Goal: Task Accomplishment & Management: Complete application form

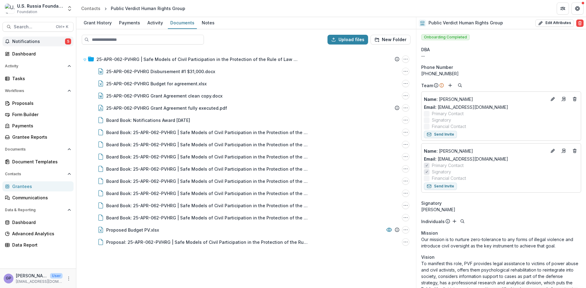
click at [70, 40] on span "5" at bounding box center [68, 41] width 6 height 6
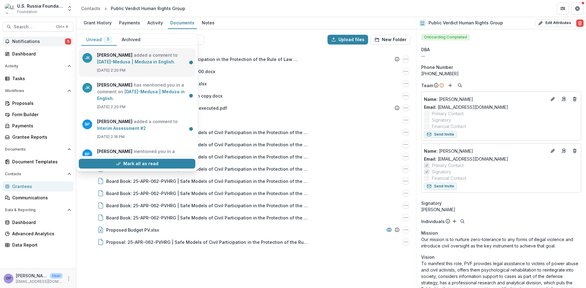
click at [114, 59] on link "23-DEC-27-Medusa | Meduza in English" at bounding box center [135, 61] width 77 height 5
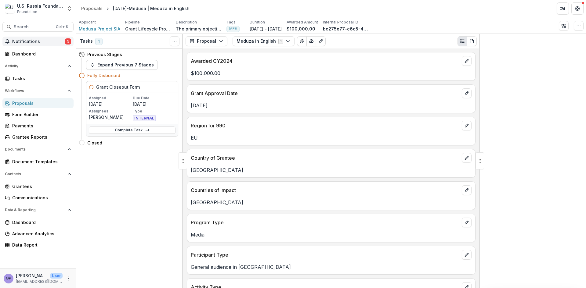
click at [69, 41] on span "5" at bounding box center [68, 41] width 6 height 6
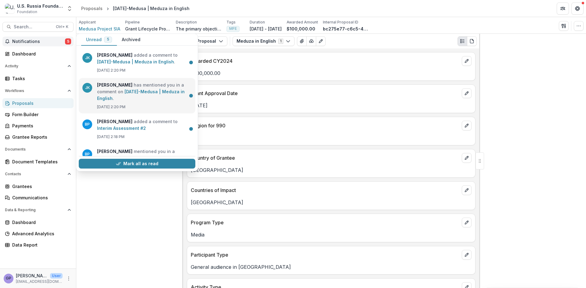
click at [134, 91] on link "23-DEC-27-Medusa | Meduza in English" at bounding box center [141, 95] width 88 height 12
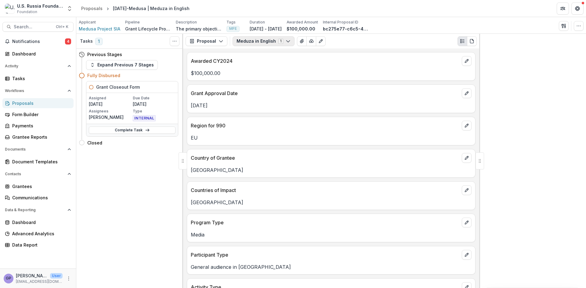
click at [287, 40] on icon "button" at bounding box center [288, 41] width 5 height 5
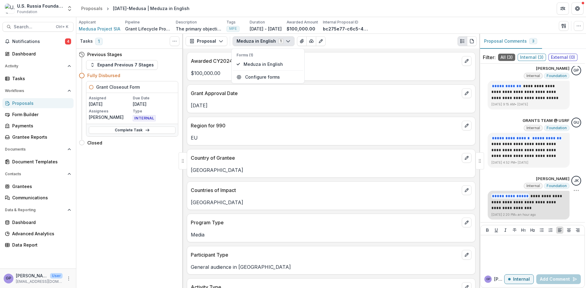
scroll to position [4, 0]
click at [129, 128] on link "Complete Task" at bounding box center [132, 130] width 87 height 7
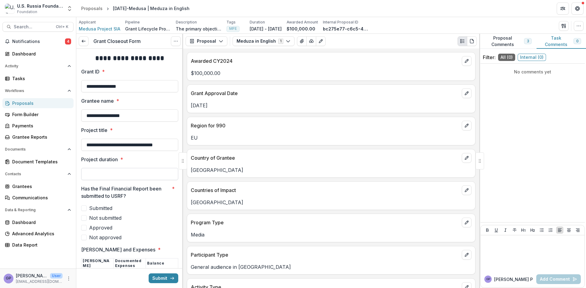
click at [125, 175] on input "Project duration *" at bounding box center [129, 174] width 97 height 12
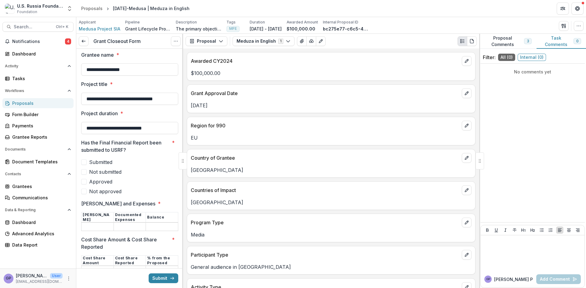
scroll to position [51, 0]
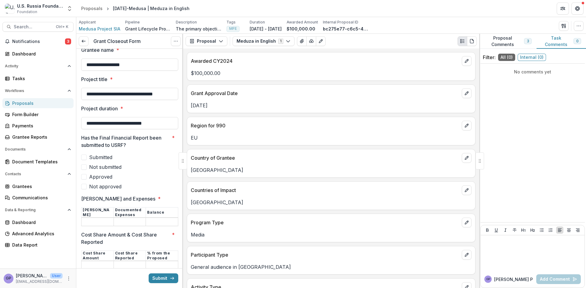
type input "**********"
click at [83, 158] on span at bounding box center [83, 157] width 5 height 5
click at [84, 178] on span at bounding box center [83, 176] width 5 height 5
click at [102, 220] on input "Grant Amount and Expenses *" at bounding box center [98, 222] width 32 height 7
paste input "*******"
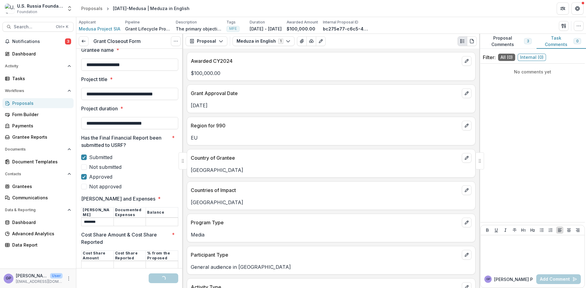
type input "*******"
click at [132, 222] on input "Grant Amount and Expenses *" at bounding box center [130, 222] width 32 height 7
paste input "*******"
type input "*******"
click at [162, 222] on input "Grant Amount and Expenses *" at bounding box center [162, 222] width 32 height 7
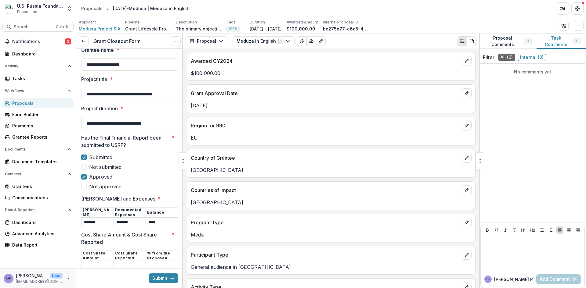
type input "*****"
click at [84, 222] on input "*******" at bounding box center [98, 222] width 32 height 7
type input "********"
click at [116, 222] on input "*******" at bounding box center [130, 222] width 32 height 7
type input "********"
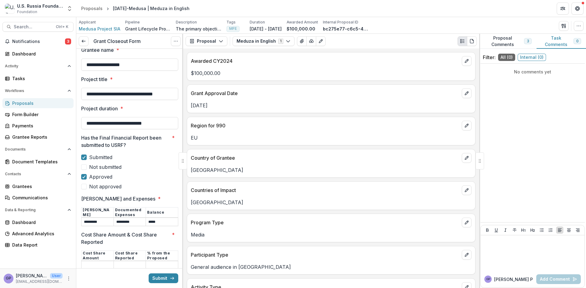
click at [105, 264] on input "Cost Share Amount & Cost Share Reported *" at bounding box center [98, 265] width 32 height 7
type input "***"
click at [132, 267] on input "Cost Share Amount & Cost Share Reported *" at bounding box center [130, 265] width 32 height 7
type input "***"
click at [169, 267] on input "Cost Share Amount & Cost Share Reported *" at bounding box center [162, 265] width 32 height 7
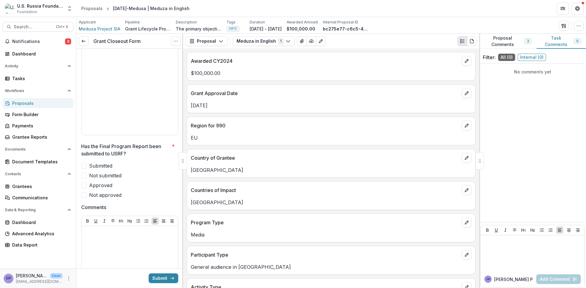
scroll to position [356, 0]
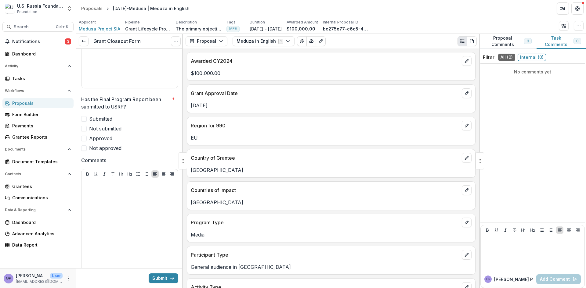
type input "***"
click at [85, 118] on span at bounding box center [83, 118] width 5 height 5
click at [83, 137] on span at bounding box center [83, 138] width 5 height 5
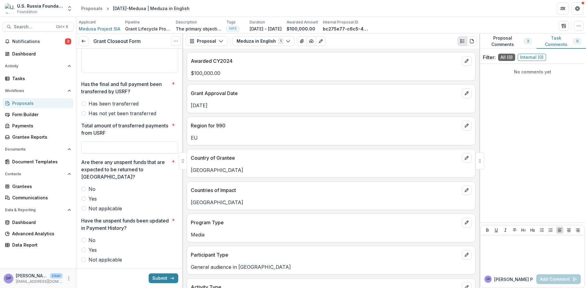
scroll to position [560, 0]
click at [84, 102] on span at bounding box center [83, 103] width 5 height 5
click at [113, 147] on input "Total amount of transferred payments from USRF *" at bounding box center [129, 147] width 97 height 12
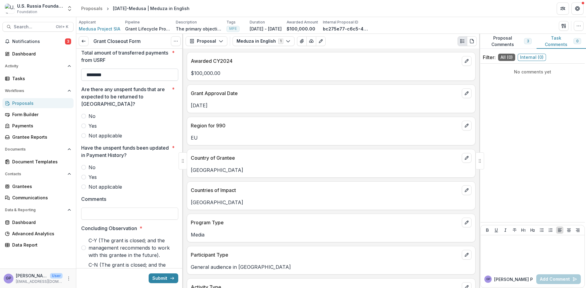
scroll to position [651, 0]
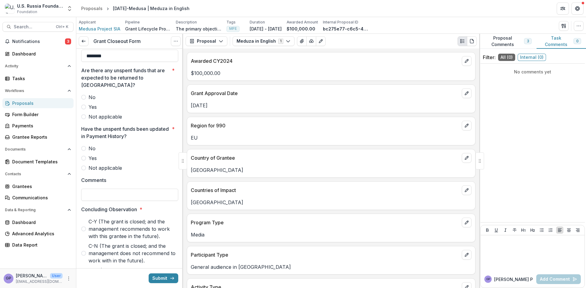
type input "********"
drag, startPoint x: 86, startPoint y: 109, endPoint x: 83, endPoint y: 120, distance: 11.3
click at [86, 114] on span at bounding box center [83, 116] width 5 height 5
click at [84, 166] on span at bounding box center [83, 168] width 5 height 5
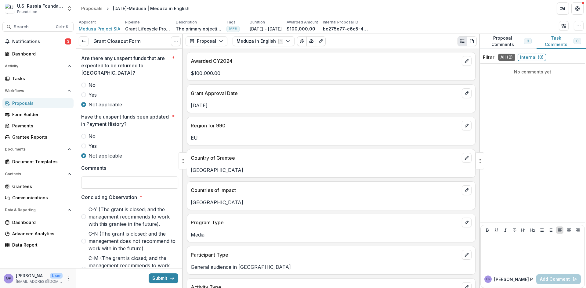
scroll to position [723, 0]
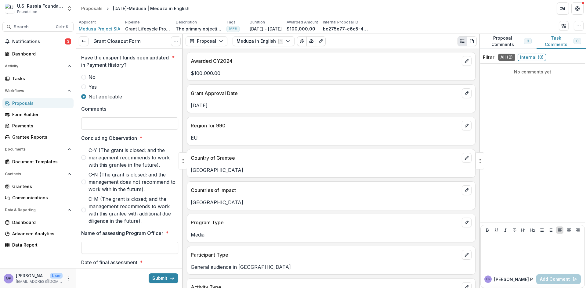
click at [81, 155] on span at bounding box center [83, 157] width 5 height 5
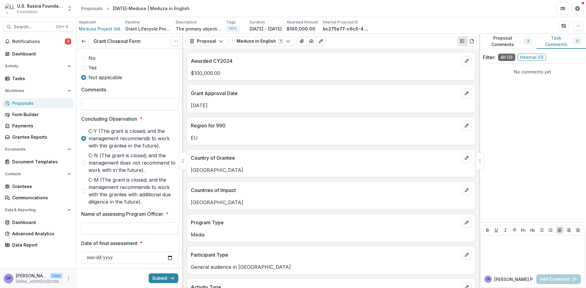
scroll to position [773, 0]
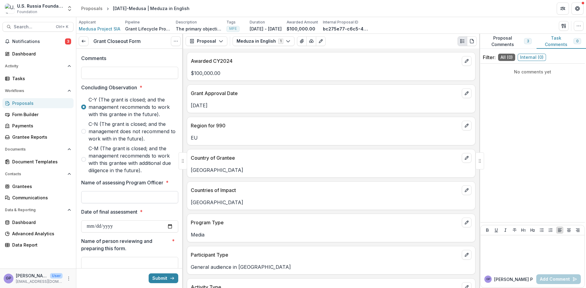
click at [158, 191] on input "Name of assessing Program Officer *" at bounding box center [129, 197] width 97 height 12
type input "**********"
click at [168, 221] on input "Date of final assessment *" at bounding box center [129, 227] width 97 height 12
type input "**********"
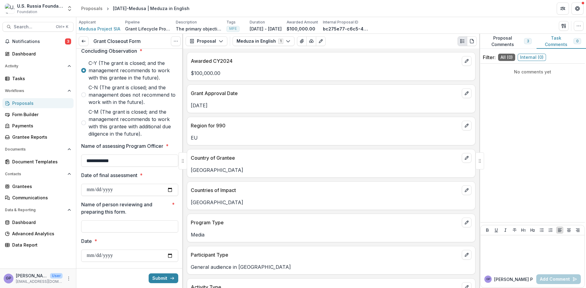
scroll to position [815, 0]
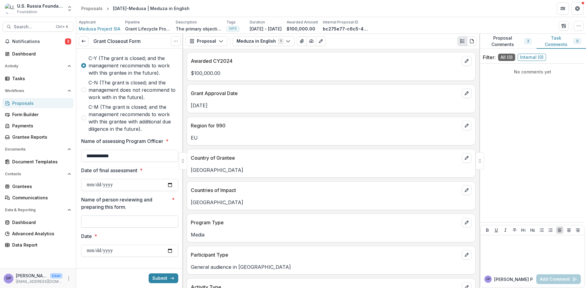
click at [116, 216] on input "Name of person reviewing and preparing this form. *" at bounding box center [129, 222] width 97 height 12
type input "**********"
click at [167, 245] on input "Date *" at bounding box center [129, 251] width 97 height 12
type input "**********"
click at [162, 277] on button "Submit" at bounding box center [164, 279] width 30 height 10
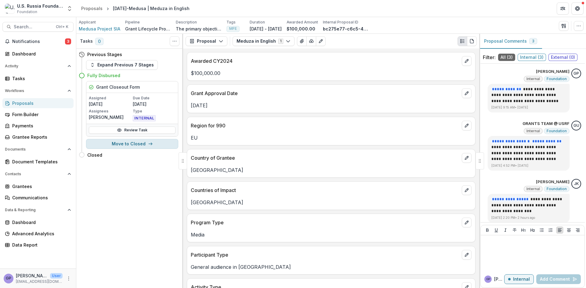
click at [131, 144] on button "Move to Closed" at bounding box center [132, 144] width 92 height 10
select select "******"
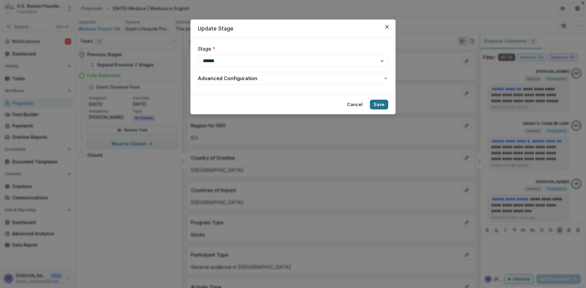
click at [375, 105] on button "Save" at bounding box center [379, 105] width 18 height 10
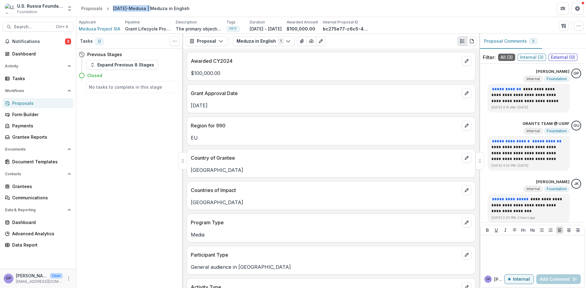
drag, startPoint x: 112, startPoint y: 9, endPoint x: 153, endPoint y: 9, distance: 40.9
click at [153, 9] on div "[DATE]-Medusa | Meduza in English" at bounding box center [151, 8] width 77 height 6
copy div "23-DEC-27-Medusa"
click at [67, 40] on span "6" at bounding box center [68, 41] width 6 height 6
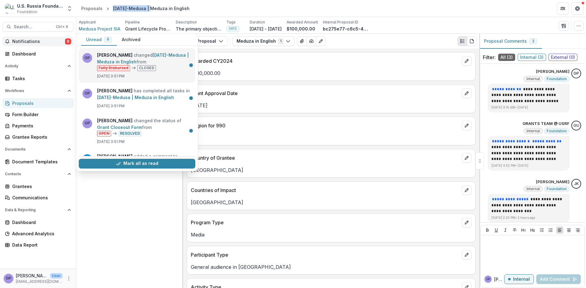
click at [121, 61] on link "[DATE]-Medusa | Meduza in English" at bounding box center [143, 59] width 92 height 12
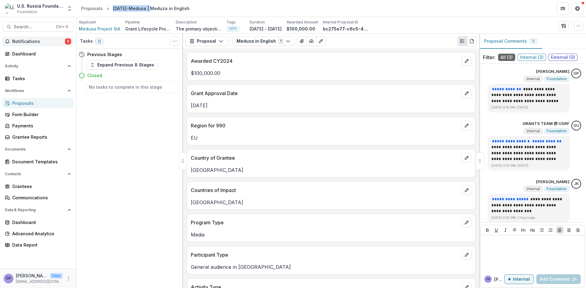
click at [67, 38] on button "Notifications 5" at bounding box center [37, 42] width 71 height 10
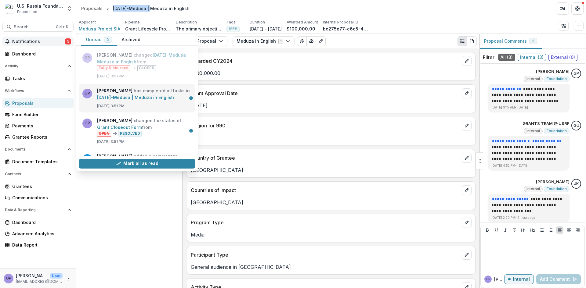
click at [128, 95] on link "[DATE]-Medusa | Meduza in English" at bounding box center [135, 97] width 77 height 5
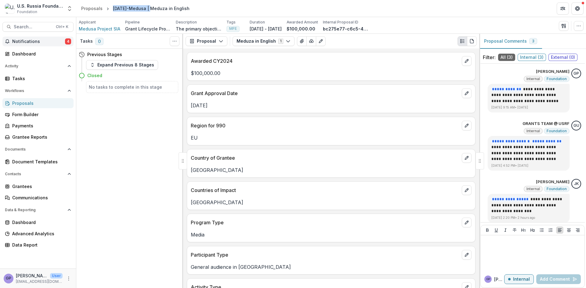
click at [66, 41] on span "4" at bounding box center [68, 41] width 6 height 6
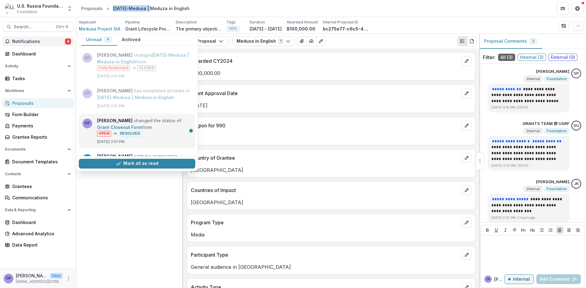
click at [122, 128] on link "Grant Closeout Form" at bounding box center [119, 127] width 45 height 5
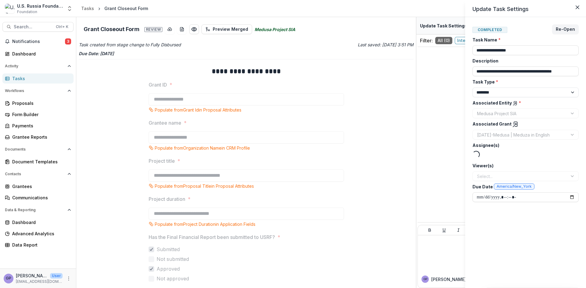
click at [68, 40] on div "**********" at bounding box center [293, 144] width 586 height 288
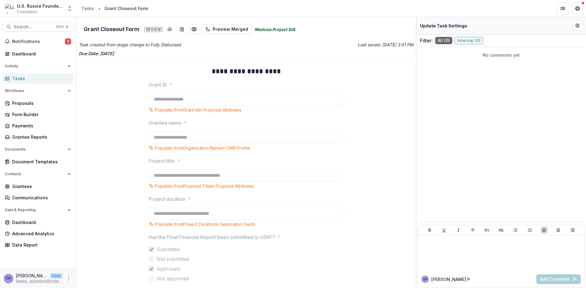
click at [68, 40] on span "3" at bounding box center [68, 41] width 6 height 6
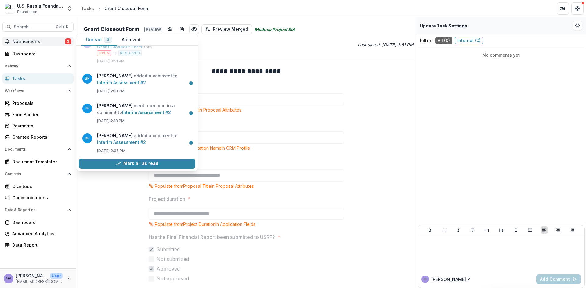
scroll to position [83, 0]
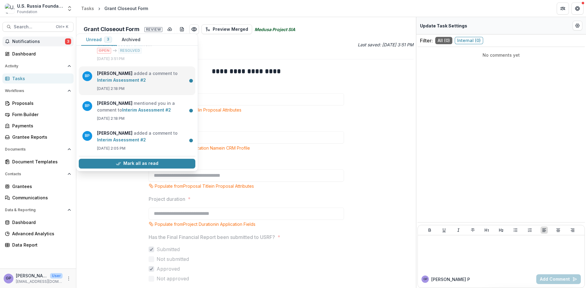
click at [146, 78] on link "Interim Assessment #2" at bounding box center [121, 80] width 49 height 5
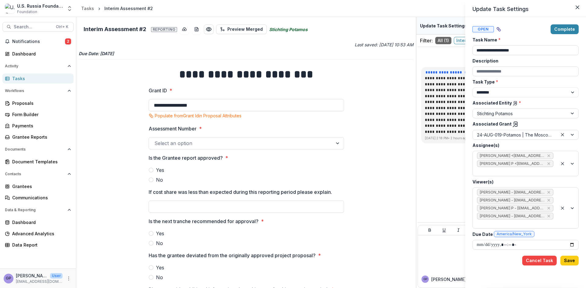
click at [435, 158] on div "**********" at bounding box center [293, 144] width 586 height 288
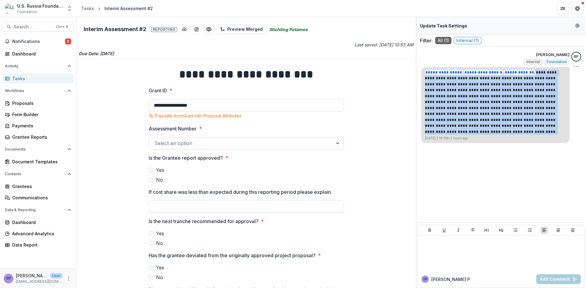
drag, startPoint x: 534, startPoint y: 71, endPoint x: 525, endPoint y: 130, distance: 59.5
click at [525, 131] on p "**********" at bounding box center [495, 103] width 141 height 66
copy p "**********"
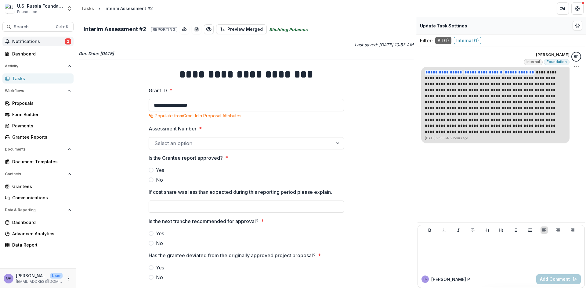
click at [67, 40] on span "2" at bounding box center [68, 41] width 6 height 6
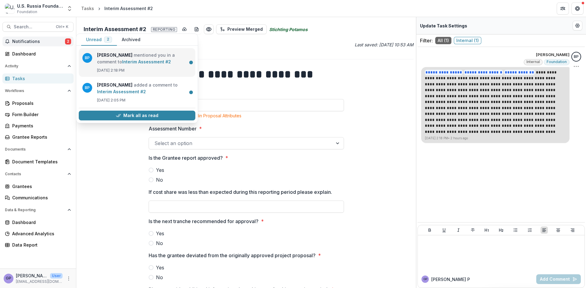
click at [122, 60] on link "Interim Assessment #2" at bounding box center [146, 61] width 49 height 5
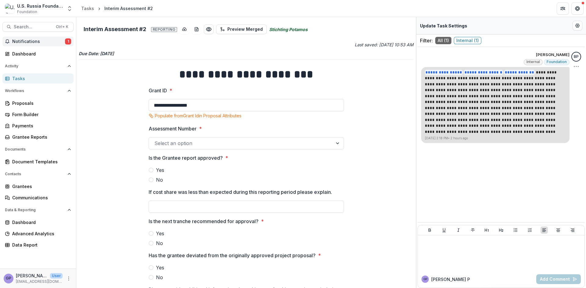
click at [67, 38] on button "Notifications 1" at bounding box center [37, 42] width 71 height 10
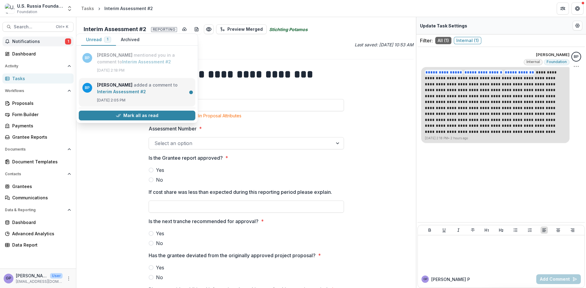
click at [105, 89] on link "Interim Assessment #2" at bounding box center [121, 91] width 49 height 5
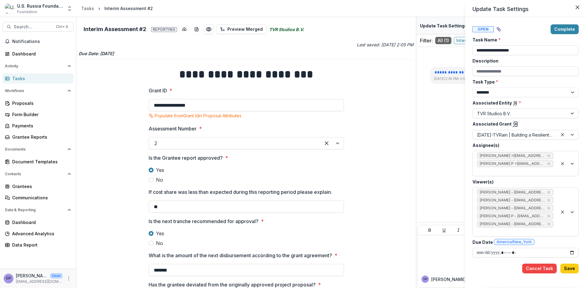
click at [444, 129] on div "**********" at bounding box center [293, 144] width 586 height 288
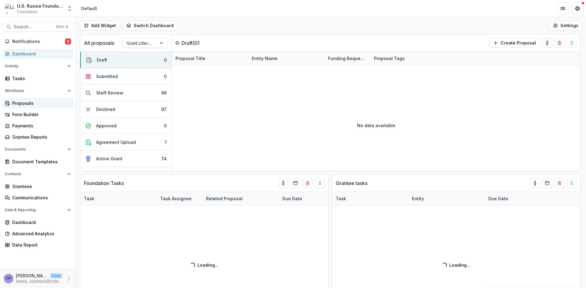
click at [20, 102] on div "Proposals" at bounding box center [40, 103] width 56 height 6
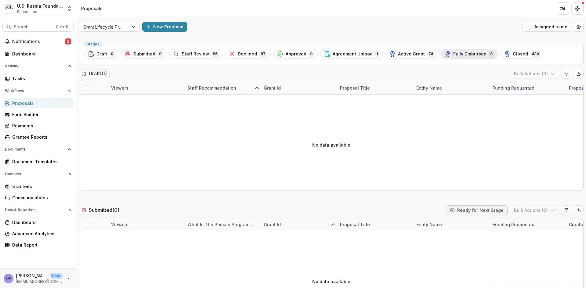
click at [455, 51] on div "Fully Disbursed 8" at bounding box center [469, 54] width 49 height 7
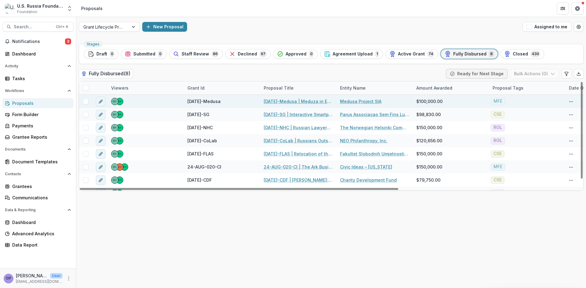
click at [287, 101] on link "23-DEC-27-Medusa | Meduza in English" at bounding box center [298, 101] width 69 height 6
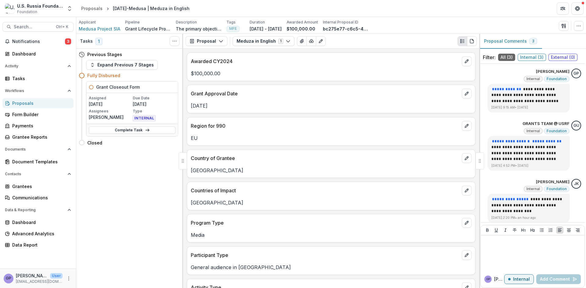
scroll to position [4, 0]
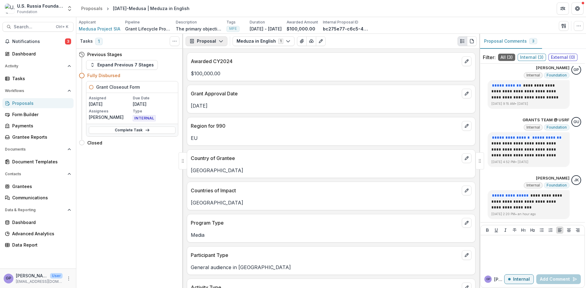
click at [219, 41] on icon "button" at bounding box center [221, 41] width 5 height 5
click at [217, 74] on div "Reports" at bounding box center [226, 75] width 56 height 6
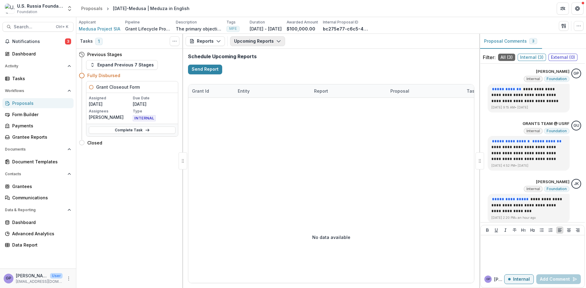
click at [276, 40] on icon "button" at bounding box center [278, 41] width 5 height 5
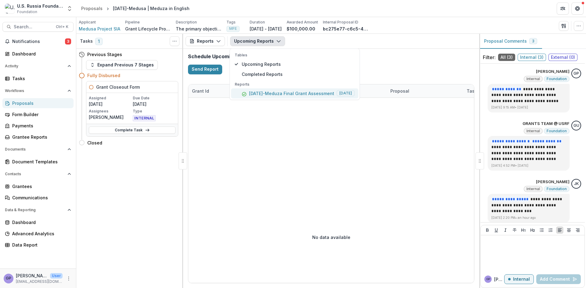
click at [277, 91] on p "23-DEC-27-Meduza Final Grant Assessment" at bounding box center [291, 93] width 85 height 6
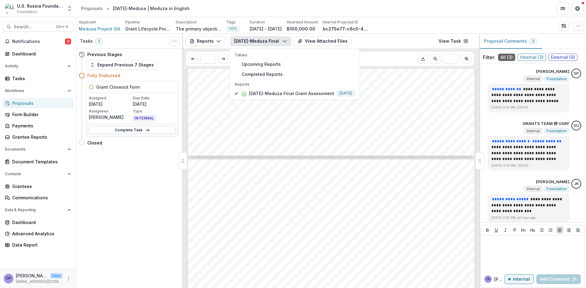
scroll to position [794, 0]
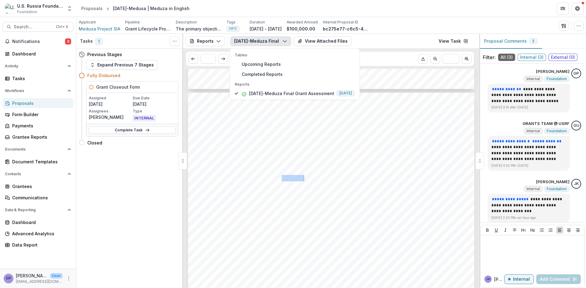
drag, startPoint x: 281, startPoint y: 178, endPoint x: 303, endPoint y: 176, distance: 21.8
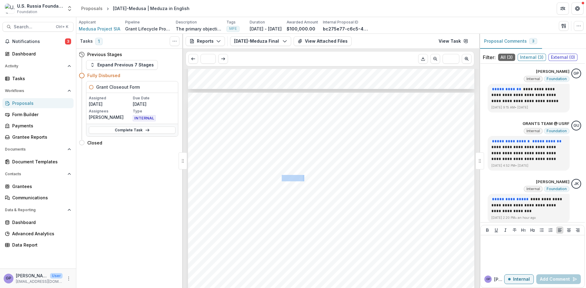
copy div "100,000"
click at [93, 29] on span "Medusa Project SIA" at bounding box center [100, 29] width 42 height 6
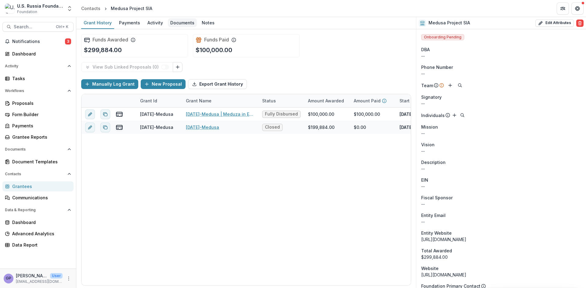
click at [186, 23] on div "Documents" at bounding box center [182, 22] width 29 height 9
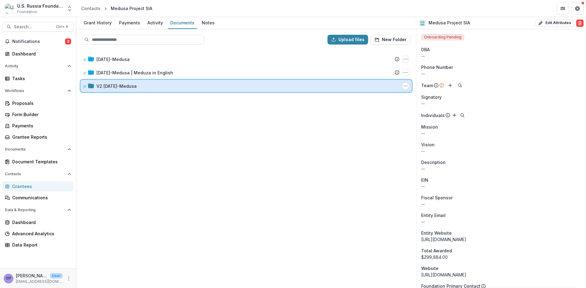
drag, startPoint x: 85, startPoint y: 84, endPoint x: 91, endPoint y: 89, distance: 6.9
click at [86, 84] on span at bounding box center [85, 86] width 4 height 6
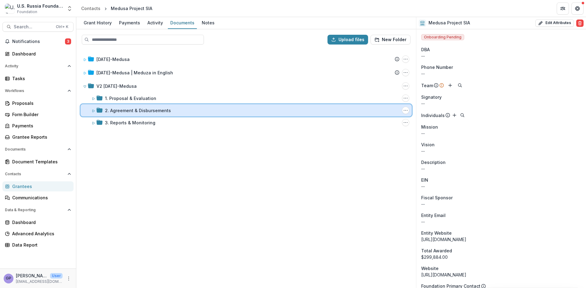
click at [92, 109] on icon at bounding box center [94, 111] width 4 height 4
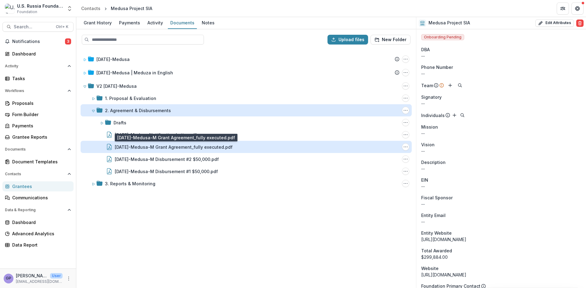
click at [163, 146] on div "23-DEC-27-Medusa-M Grant Agreement_fully executed.pdf" at bounding box center [174, 147] width 118 height 6
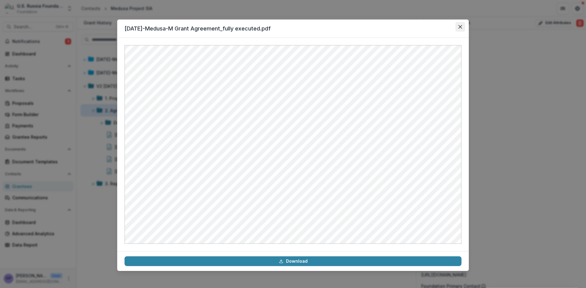
click at [459, 26] on icon "Close" at bounding box center [461, 27] width 4 height 4
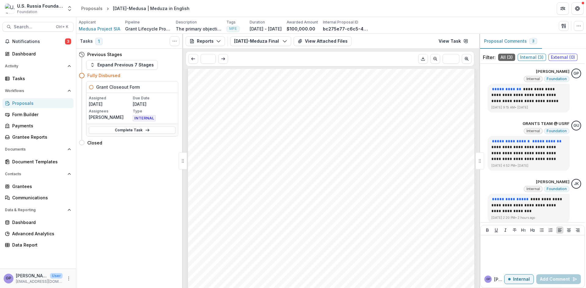
scroll to position [936, 0]
click at [286, 40] on icon "button" at bounding box center [284, 41] width 5 height 5
click at [19, 101] on div "Proposals" at bounding box center [40, 103] width 56 height 6
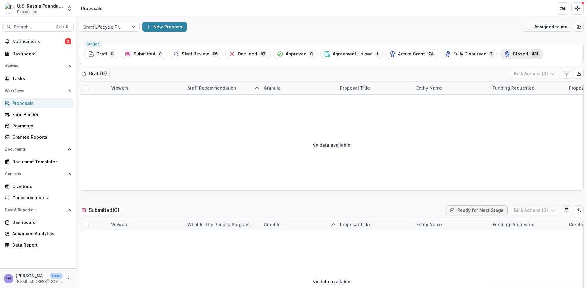
click at [513, 52] on span "Closed" at bounding box center [520, 54] width 15 height 5
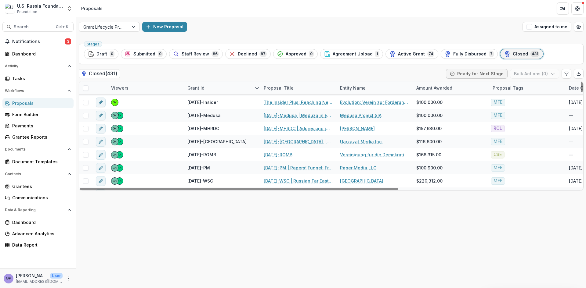
scroll to position [153, 0]
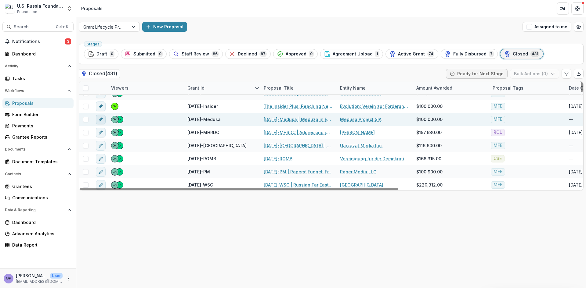
click at [100, 118] on icon "edit" at bounding box center [100, 119] width 5 height 5
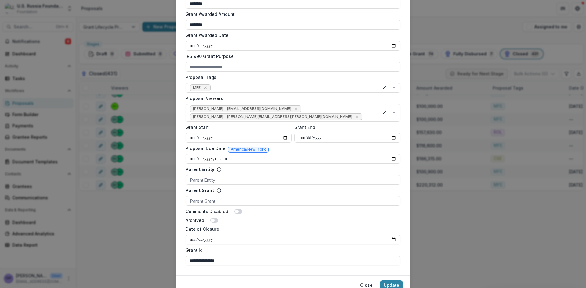
scroll to position [218, 0]
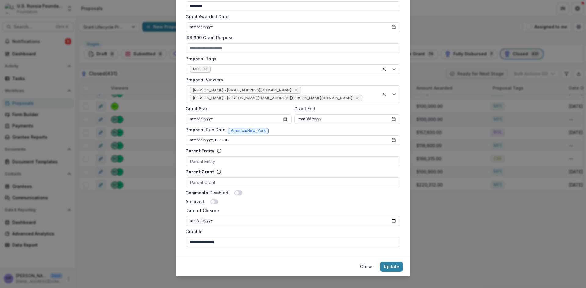
click at [392, 216] on input "Date of Closure" at bounding box center [293, 221] width 215 height 10
type input "**********"
click at [387, 262] on button "Update" at bounding box center [391, 267] width 23 height 10
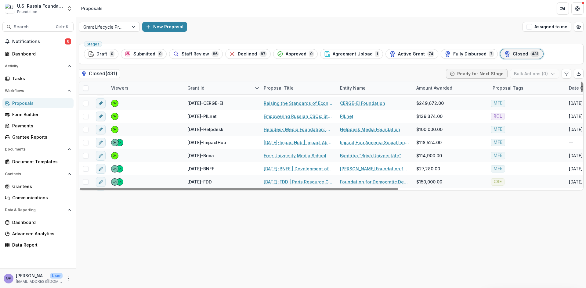
scroll to position [305, 0]
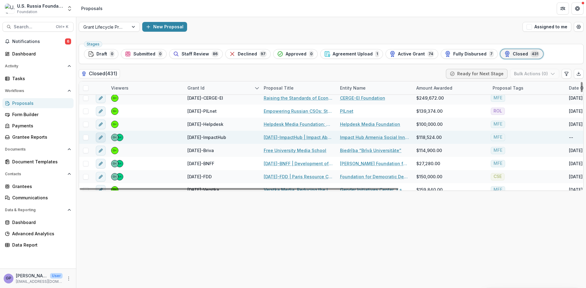
click at [100, 137] on icon "edit" at bounding box center [100, 137] width 5 height 5
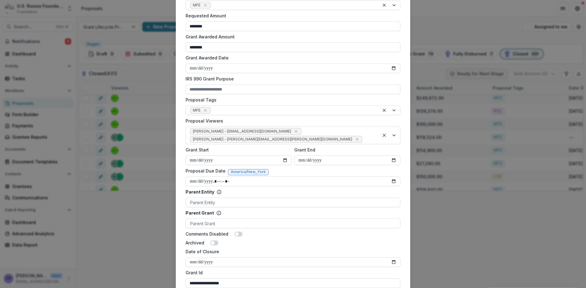
scroll to position [218, 0]
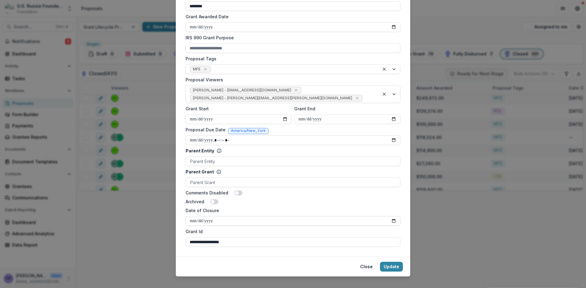
click at [393, 216] on input "Date of Closure" at bounding box center [293, 221] width 215 height 10
type input "**********"
click at [390, 262] on button "Update" at bounding box center [391, 267] width 23 height 10
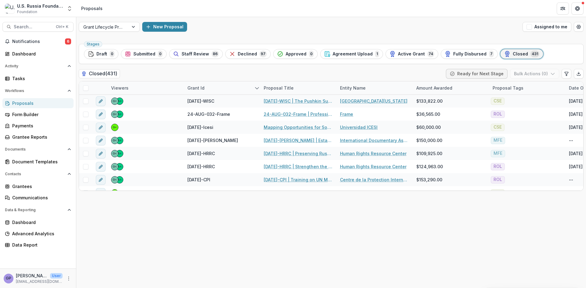
drag, startPoint x: 386, startPoint y: 248, endPoint x: 383, endPoint y: 253, distance: 6.6
click at [386, 248] on div "Stages Draft 0 Submitted 0 Staff Review 86 Declined 97 Approved 0 Agreement Upl…" at bounding box center [331, 165] width 510 height 247
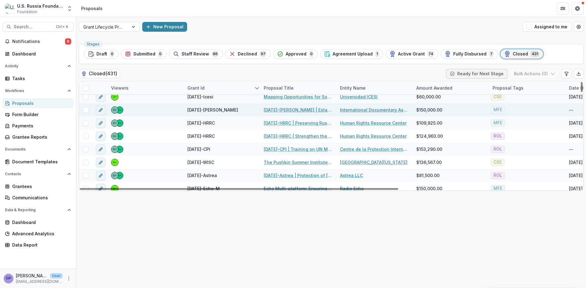
scroll to position [54, 0]
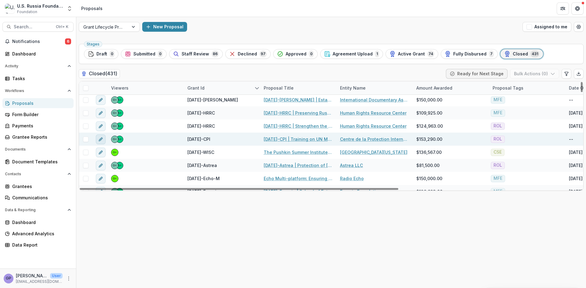
click at [101, 139] on line "edit" at bounding box center [100, 139] width 1 height 1
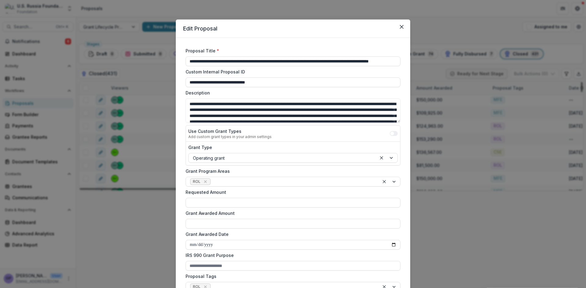
type input "********"
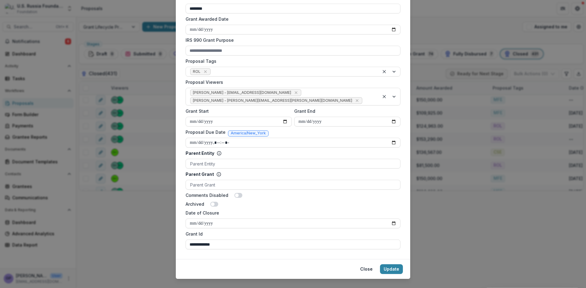
scroll to position [218, 0]
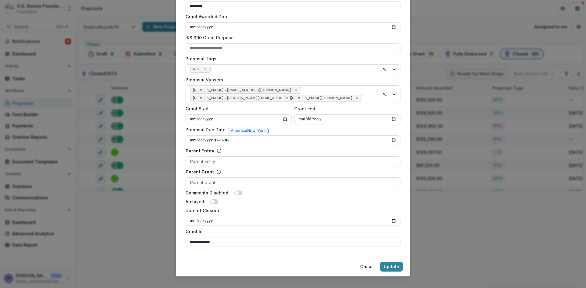
click at [394, 216] on input "Date of Closure" at bounding box center [293, 221] width 215 height 10
type input "**********"
click at [392, 262] on button "Update" at bounding box center [391, 267] width 23 height 10
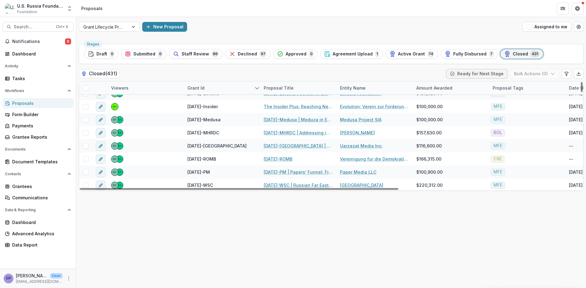
scroll to position [156, 0]
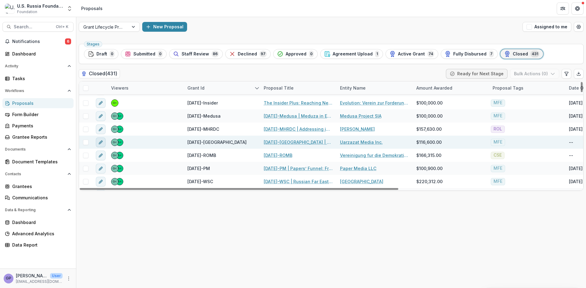
click at [99, 143] on icon "edit" at bounding box center [100, 142] width 5 height 5
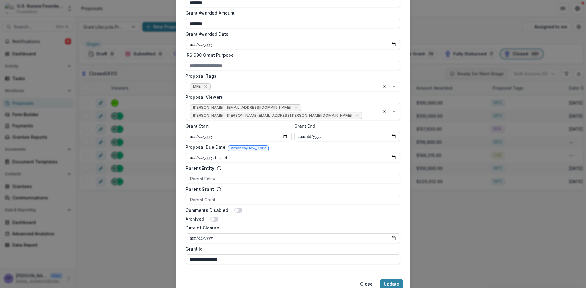
scroll to position [218, 0]
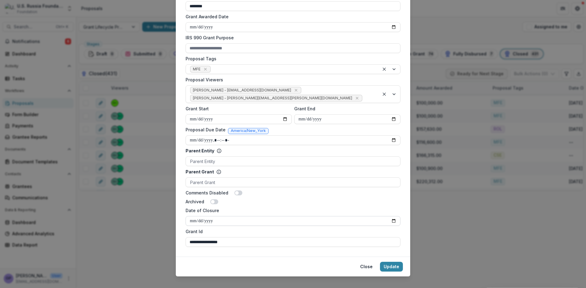
click at [391, 216] on input "Date of Closure" at bounding box center [293, 221] width 215 height 10
type input "**********"
click at [395, 262] on button "Update" at bounding box center [391, 267] width 23 height 10
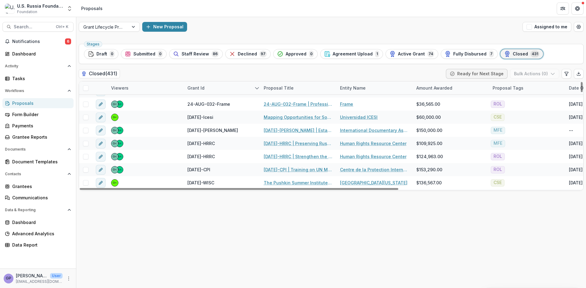
scroll to position [3, 0]
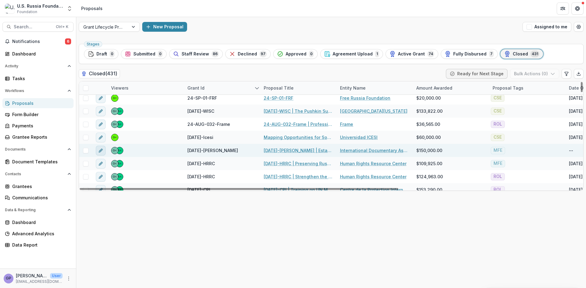
click at [98, 151] on button "edit" at bounding box center [101, 151] width 10 height 10
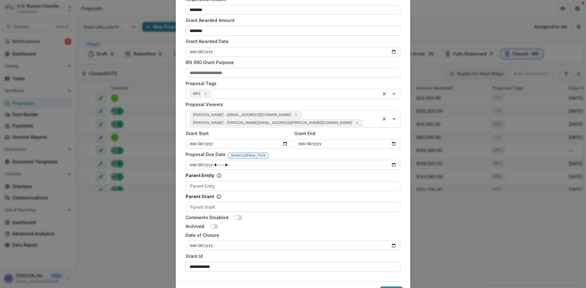
scroll to position [218, 0]
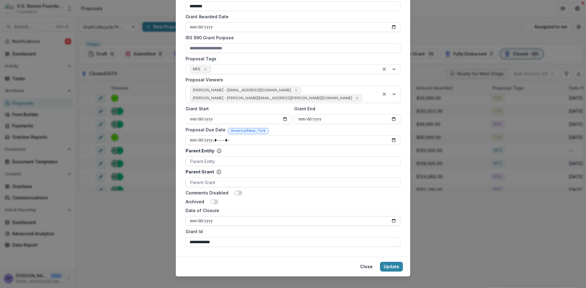
click at [392, 216] on input "Date of Closure" at bounding box center [293, 221] width 215 height 10
type input "**********"
click at [395, 262] on button "Update" at bounding box center [391, 267] width 23 height 10
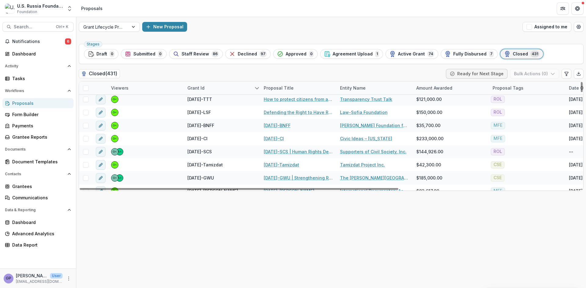
scroll to position [570, 0]
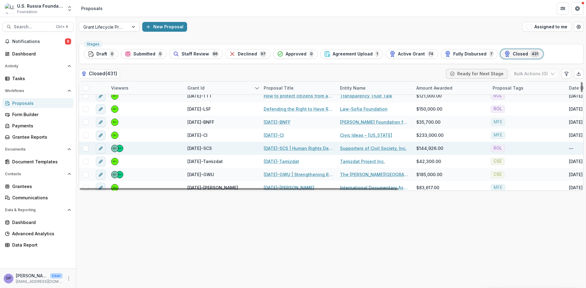
click at [286, 148] on link "23-APR-19-SCS | Human Rights Defenders and the Rule of Law" at bounding box center [298, 148] width 69 height 6
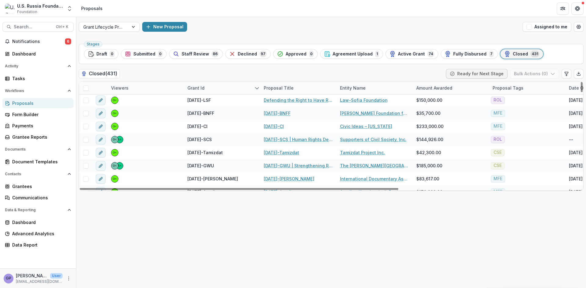
scroll to position [580, 0]
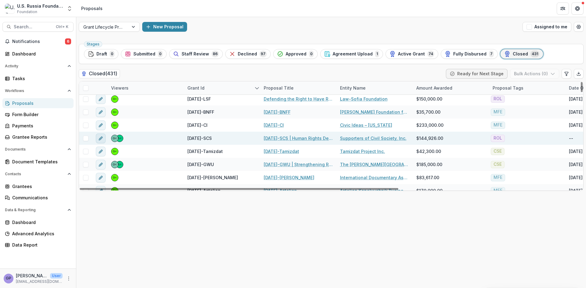
click at [104, 139] on button "edit" at bounding box center [101, 139] width 10 height 10
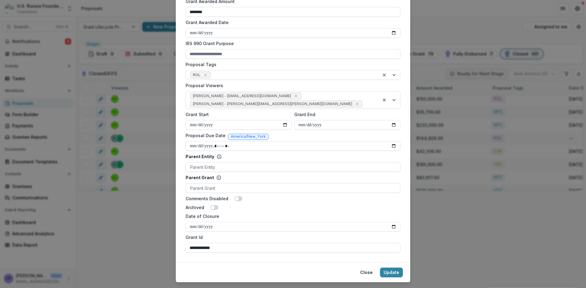
scroll to position [218, 0]
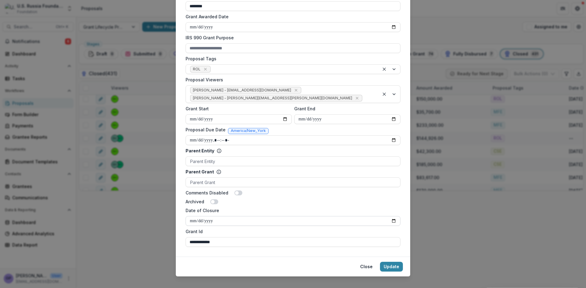
click at [391, 216] on input "Date of Closure" at bounding box center [293, 221] width 215 height 10
type input "**********"
click at [394, 262] on button "Update" at bounding box center [391, 267] width 23 height 10
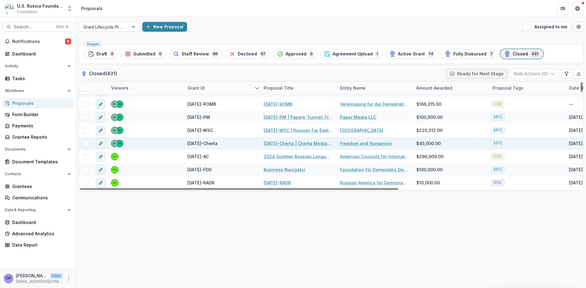
scroll to position [197, 0]
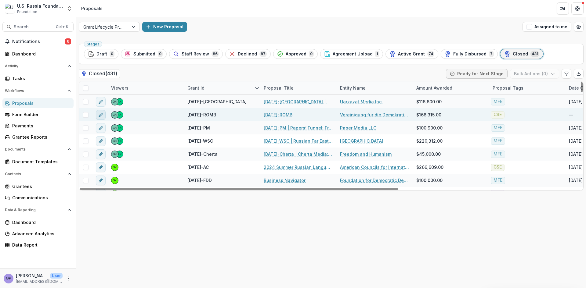
click at [102, 114] on icon "edit" at bounding box center [100, 115] width 5 height 5
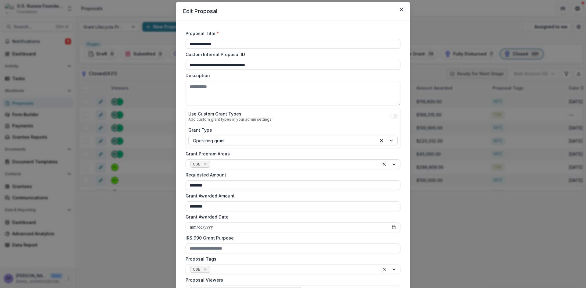
scroll to position [51, 0]
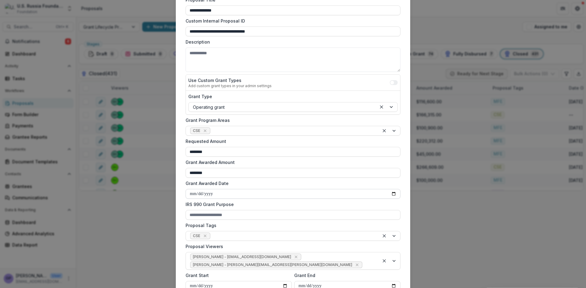
click at [393, 194] on input "Grant Awarded Date" at bounding box center [293, 194] width 215 height 10
type input "**********"
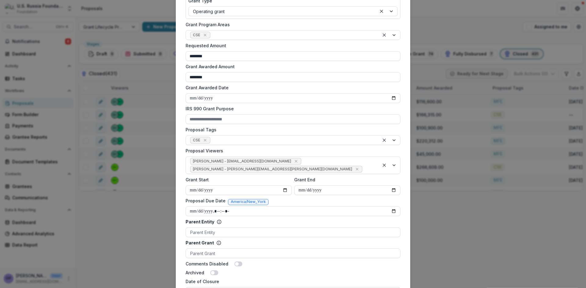
scroll to position [157, 0]
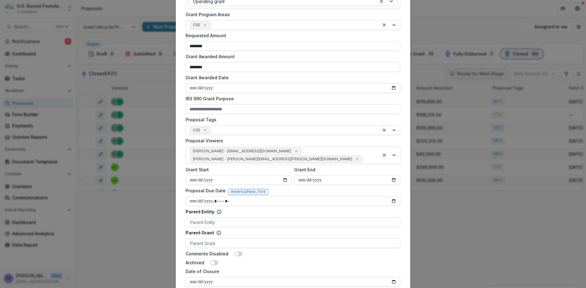
click at [392, 86] on input "**********" at bounding box center [293, 88] width 215 height 10
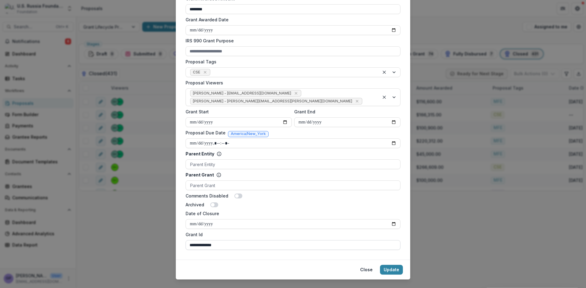
scroll to position [218, 0]
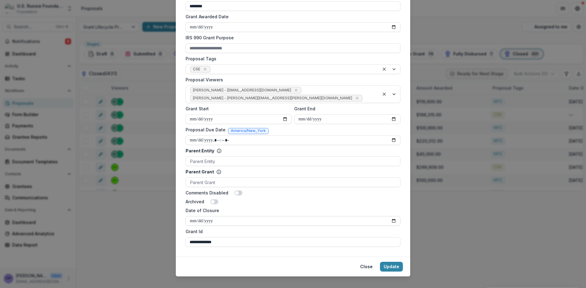
click at [394, 216] on input "Date of Closure" at bounding box center [293, 221] width 215 height 10
type input "**********"
click at [397, 262] on button "Update" at bounding box center [391, 267] width 23 height 10
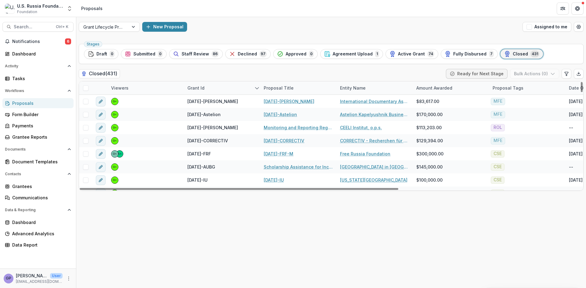
scroll to position [651, 0]
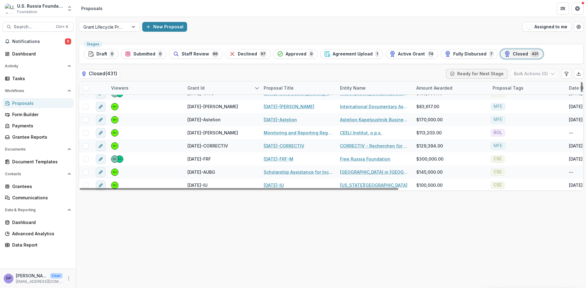
click at [575, 86] on div "Date of Closure" at bounding box center [586, 88] width 42 height 6
click at [516, 212] on div "Stages Draft 0 Submitted 0 Staff Review 86 Declined 97 Approved 0 Agreement Upl…" at bounding box center [331, 165] width 510 height 247
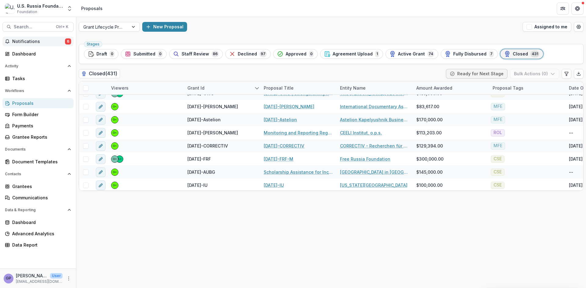
click at [67, 39] on span "6" at bounding box center [68, 41] width 6 height 6
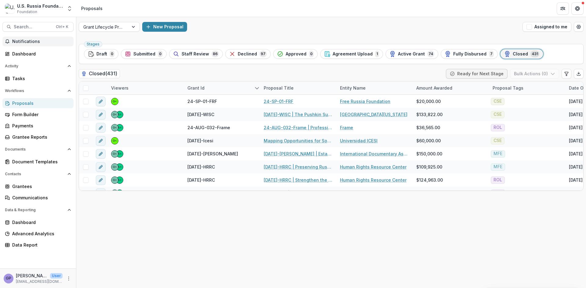
click at [34, 42] on span "Notifications" at bounding box center [41, 41] width 59 height 5
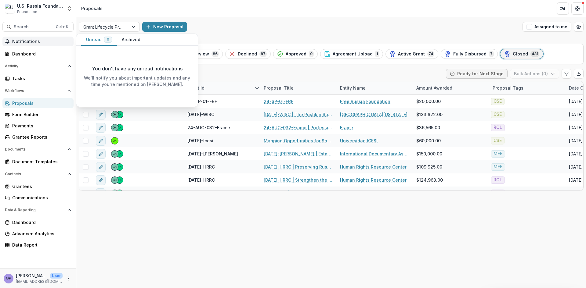
click at [125, 38] on button "Archived" at bounding box center [131, 40] width 28 height 12
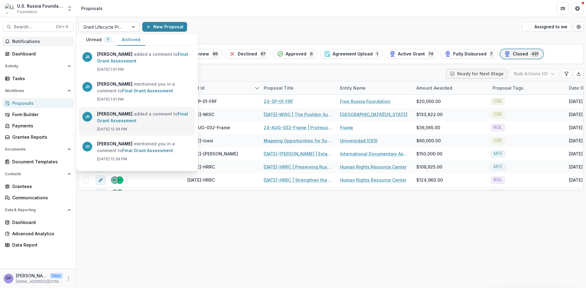
scroll to position [326, 0]
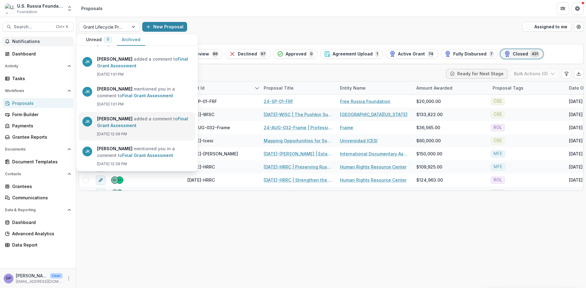
click at [143, 118] on link "Final Grant Assessment" at bounding box center [142, 122] width 91 height 12
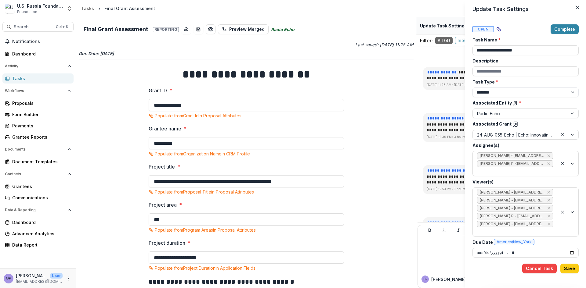
click at [425, 150] on div "**********" at bounding box center [293, 144] width 586 height 288
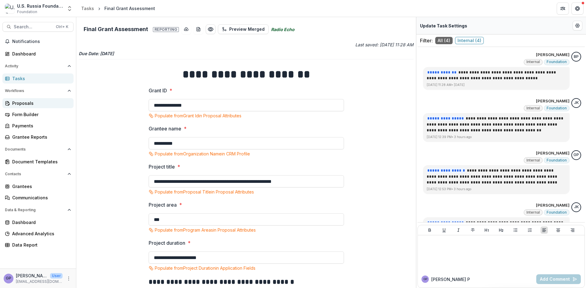
click at [19, 102] on div "Proposals" at bounding box center [40, 103] width 56 height 6
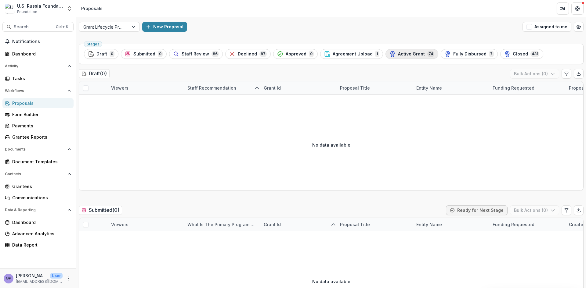
click at [408, 54] on span "Active Grant" at bounding box center [411, 54] width 27 height 5
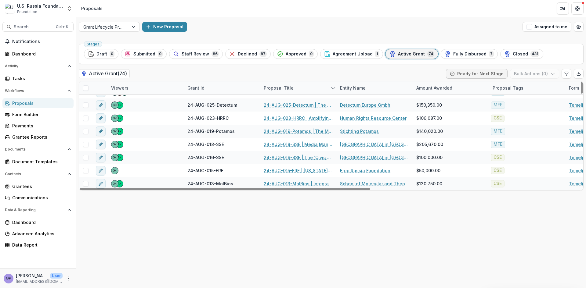
scroll to position [580, 0]
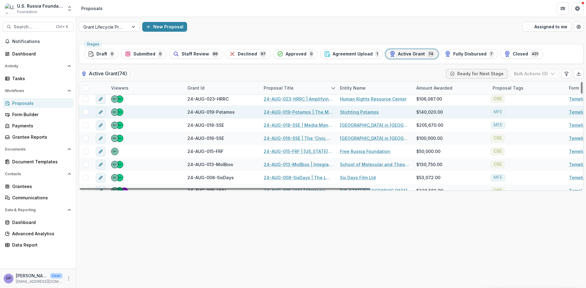
click at [283, 112] on link "24-AUG-019-Potamos | The Moscow Times" at bounding box center [298, 112] width 69 height 6
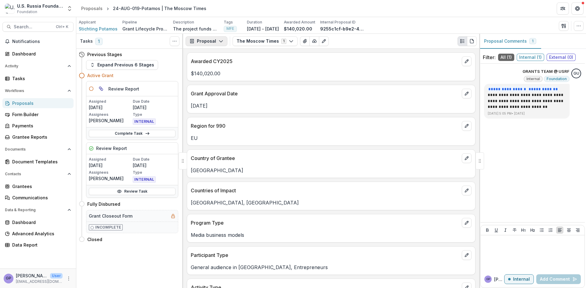
click at [220, 40] on icon "button" at bounding box center [221, 41] width 5 height 5
click at [211, 74] on div "Reports" at bounding box center [226, 75] width 56 height 6
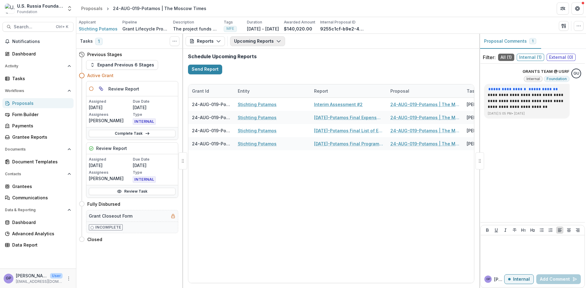
click at [277, 41] on icon "button" at bounding box center [278, 41] width 5 height 5
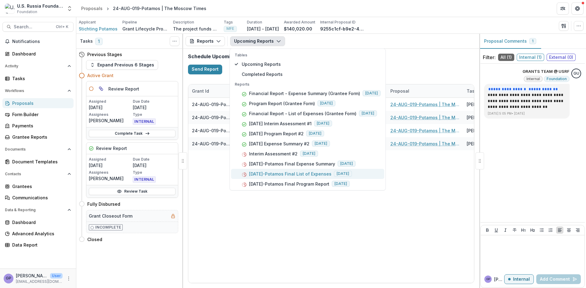
click at [311, 172] on p "[DATE]-Potamos Final List of Expenses" at bounding box center [290, 174] width 82 height 6
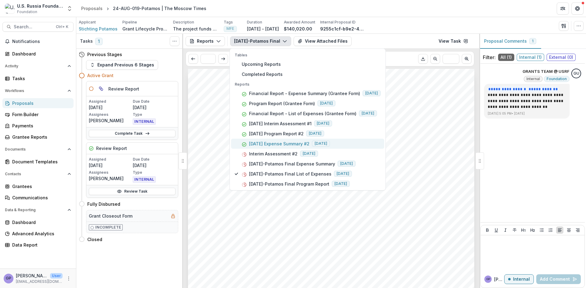
click at [287, 141] on p "[DATE] Expense Summary #2" at bounding box center [279, 144] width 60 height 6
click at [199, 75] on div "Submission Responses Financial Report Expense Summary Grant ID 24-AUG-019-Potam…" at bounding box center [331, 271] width 286 height 405
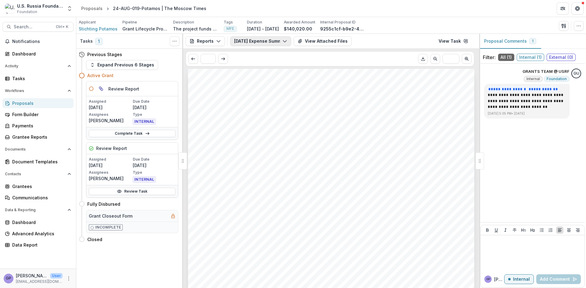
click at [283, 39] on icon "button" at bounding box center [284, 41] width 5 height 5
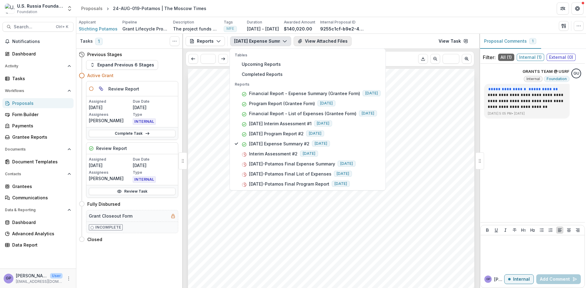
click at [326, 42] on button "View Attached Files" at bounding box center [323, 41] width 58 height 10
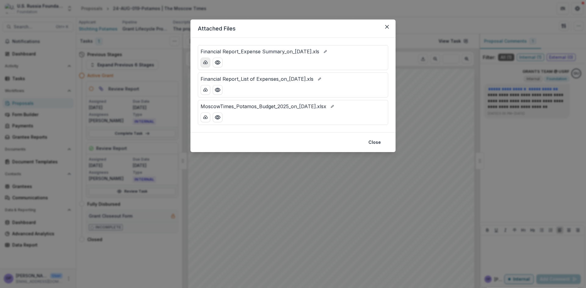
click at [205, 60] on icon "download-button" at bounding box center [205, 62] width 5 height 5
click at [389, 25] on button "Close" at bounding box center [387, 27] width 10 height 10
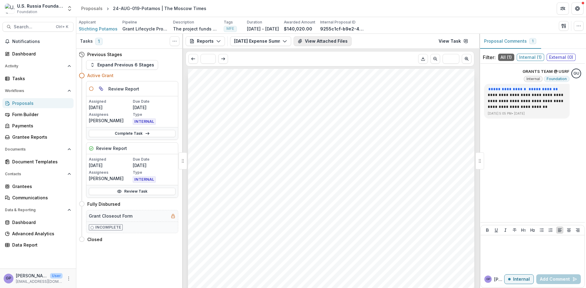
click at [328, 40] on button "View Attached Files" at bounding box center [323, 41] width 58 height 10
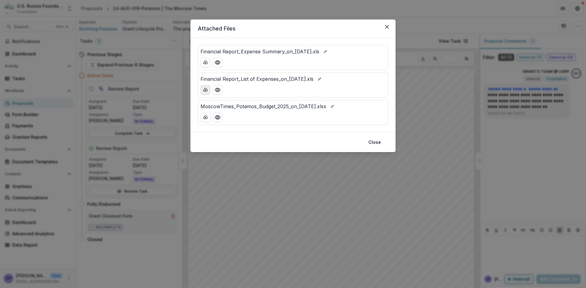
click at [206, 88] on icon "download-button" at bounding box center [205, 90] width 5 height 5
click at [386, 27] on icon "Close" at bounding box center [387, 27] width 4 height 4
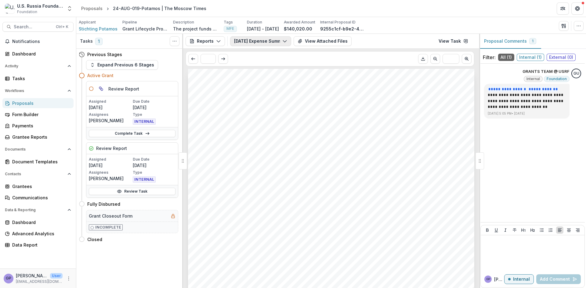
click at [286, 39] on icon "button" at bounding box center [284, 41] width 5 height 5
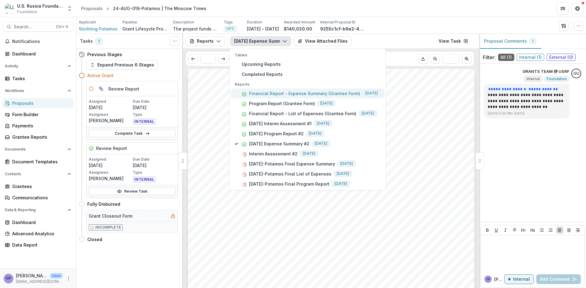
click at [307, 92] on p "Financial Report - Expense Summary (Grantee Form)" at bounding box center [304, 93] width 111 height 6
drag, startPoint x: 421, startPoint y: 117, endPoint x: 334, endPoint y: 64, distance: 101.9
click at [420, 117] on div "Submission Responses Financial Report Expense Summary Grant ID 24-AUG-019-Potam…" at bounding box center [331, 271] width 286 height 405
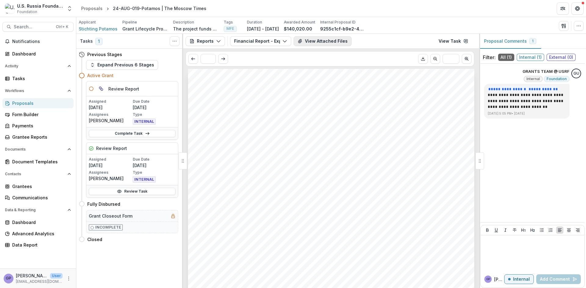
click at [313, 38] on button "View Attached Files" at bounding box center [323, 41] width 58 height 10
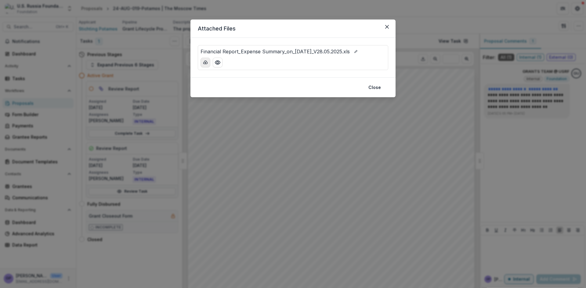
click at [206, 62] on icon "download-button" at bounding box center [205, 62] width 5 height 5
click at [386, 25] on icon "Close" at bounding box center [387, 27] width 4 height 4
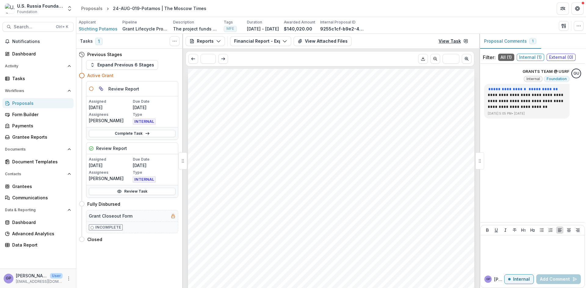
click at [453, 41] on link "View Task" at bounding box center [453, 41] width 37 height 10
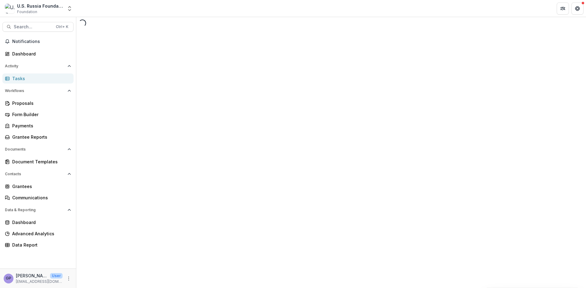
select select "********"
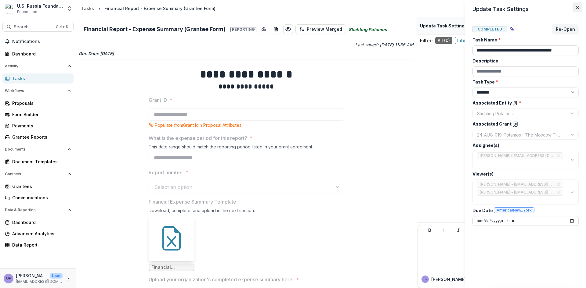
drag, startPoint x: 575, startPoint y: 7, endPoint x: 528, endPoint y: 7, distance: 47.6
click at [575, 7] on button "Close" at bounding box center [578, 7] width 10 height 10
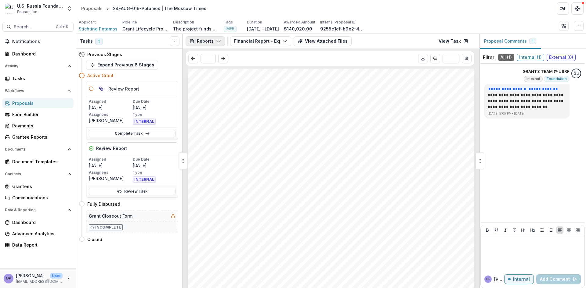
click at [217, 41] on icon "button" at bounding box center [218, 41] width 5 height 5
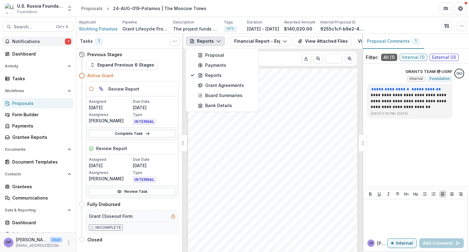
click at [34, 44] on span "Notifications" at bounding box center [38, 41] width 53 height 5
